Goal: Navigation & Orientation: Find specific page/section

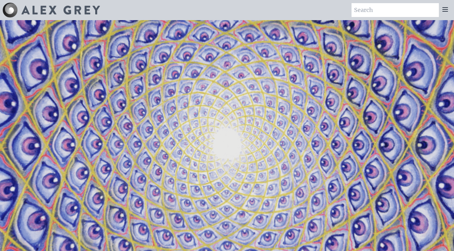
click at [445, 11] on icon at bounding box center [444, 10] width 5 height 4
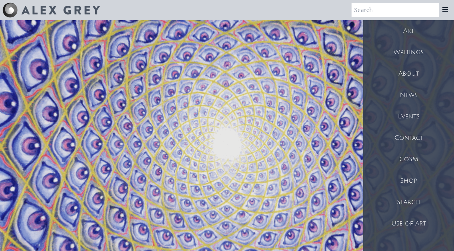
click at [399, 181] on div "Shop" at bounding box center [408, 180] width 91 height 21
